Goal: Task Accomplishment & Management: Manage account settings

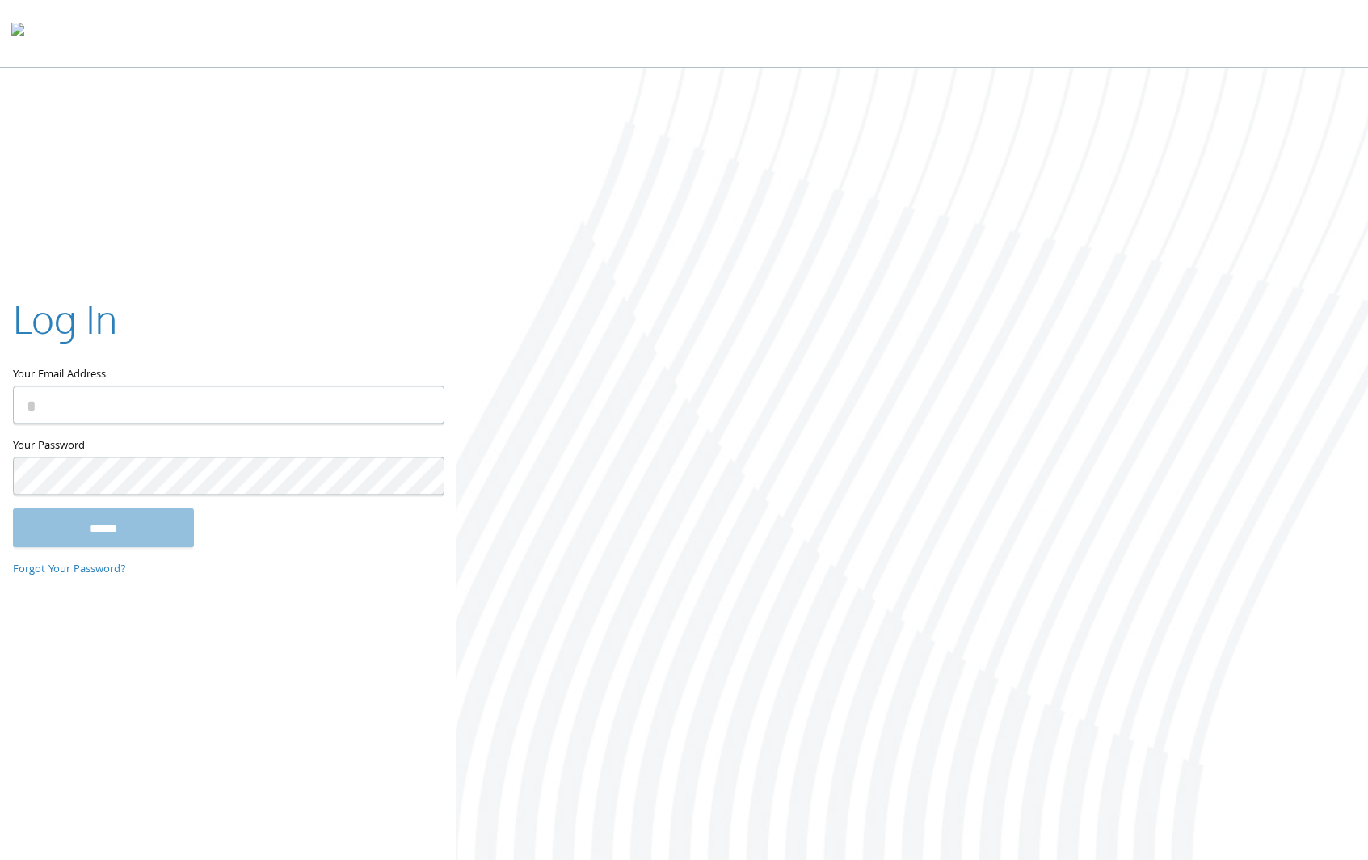
click at [0, 863] on com-1password-button at bounding box center [0, 863] width 0 height 0
type input "**********"
